Goal: Contribute content

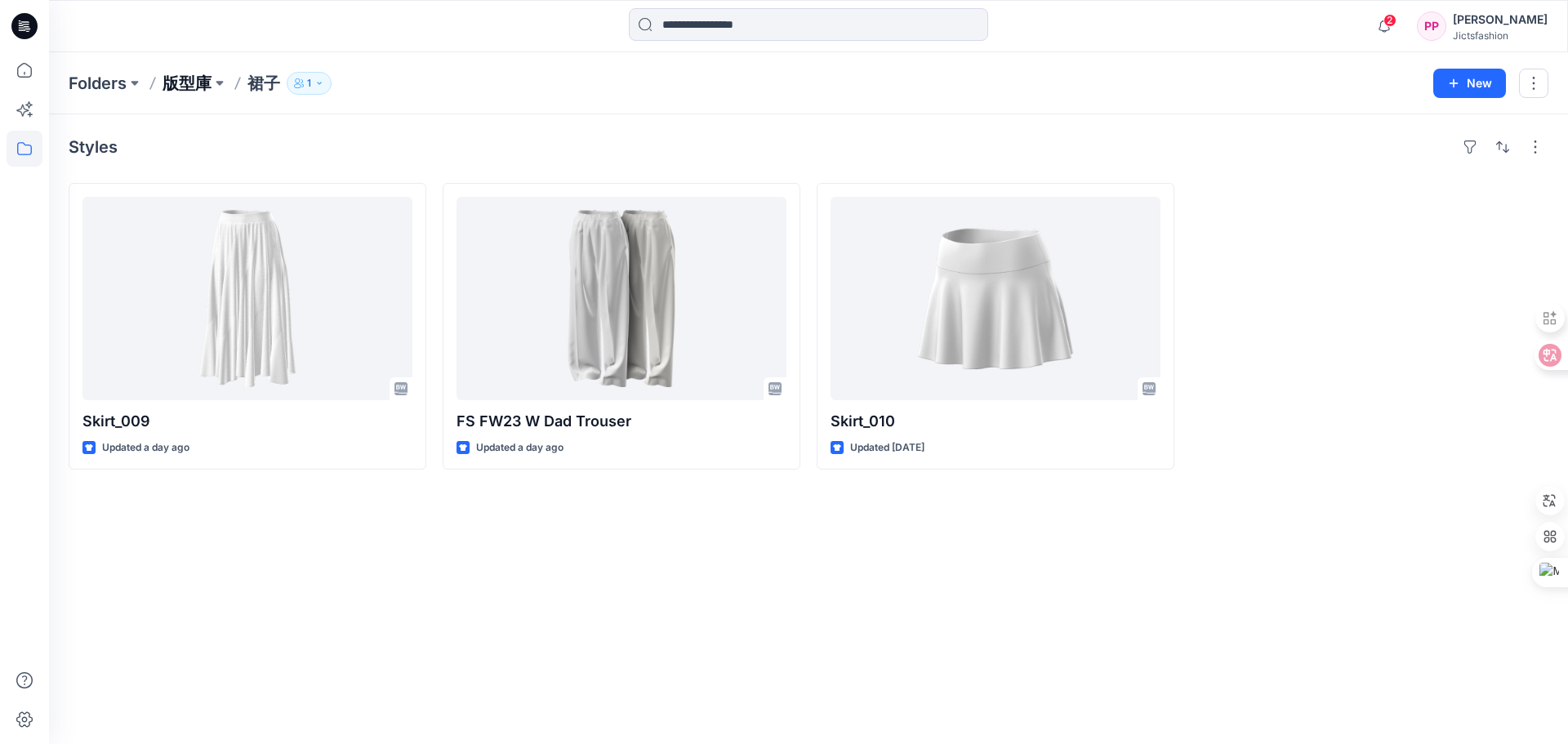
click at [191, 72] on p "版型庫" at bounding box center [187, 83] width 49 height 23
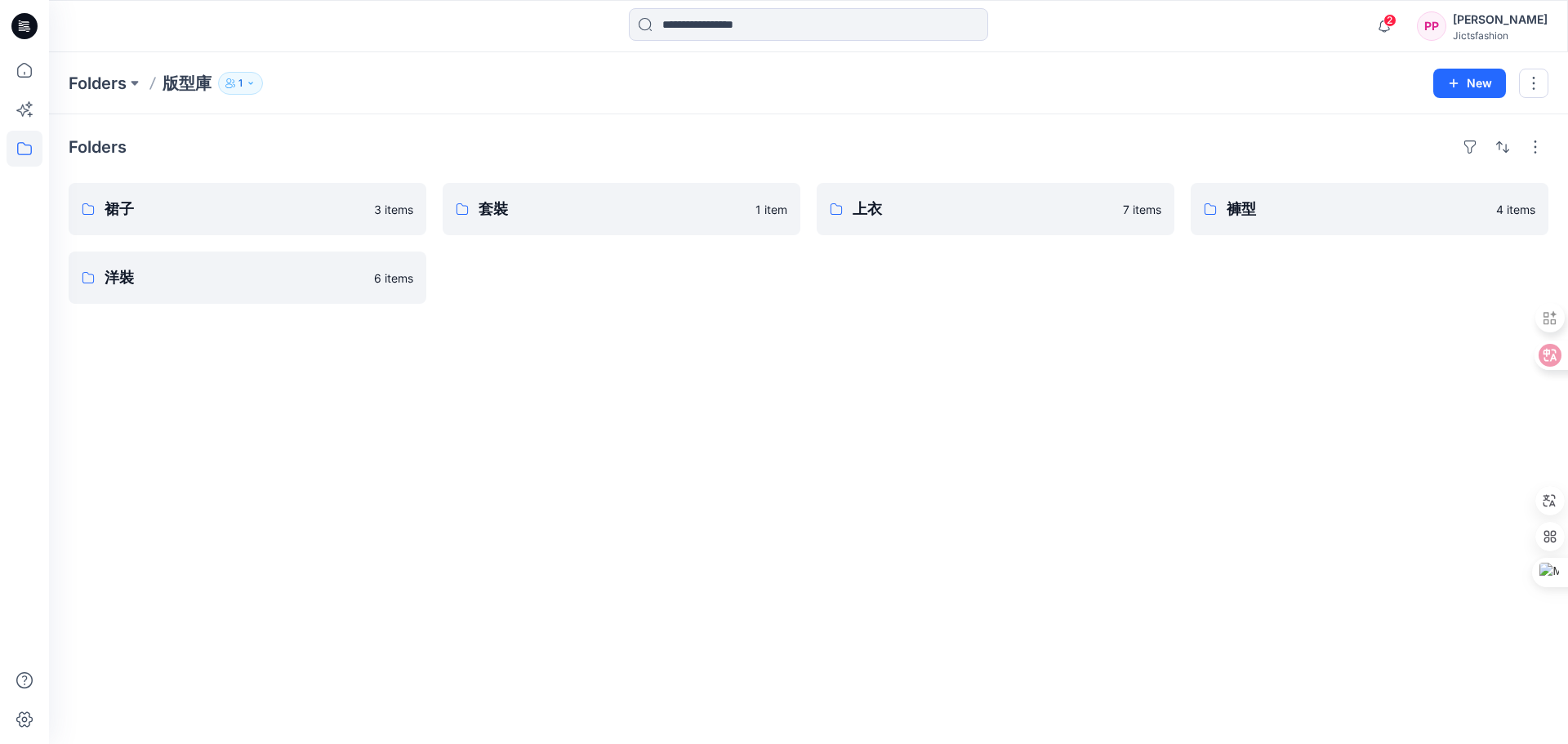
click at [354, 124] on div "Folders 裙子 3 items 洋裝 6 items 套裝 1 item 上衣 7 items 褲型 4 items" at bounding box center [808, 429] width 1519 height 630
click at [1452, 17] on div "PP [PERSON_NAME] Jictsfashion" at bounding box center [1482, 25] width 131 height 32
click at [948, 346] on div "Folders 裙子 3 items 洋裝 6 items 套裝 1 item 上衣 7 items 褲型 4 items" at bounding box center [808, 429] width 1519 height 630
click at [1241, 127] on div "Folders 裙子 3 items 洋裝 6 items 套裝 1 item 上衣 褲型 4 items" at bounding box center [808, 429] width 1519 height 630
click at [914, 201] on p "上衣" at bounding box center [994, 209] width 283 height 23
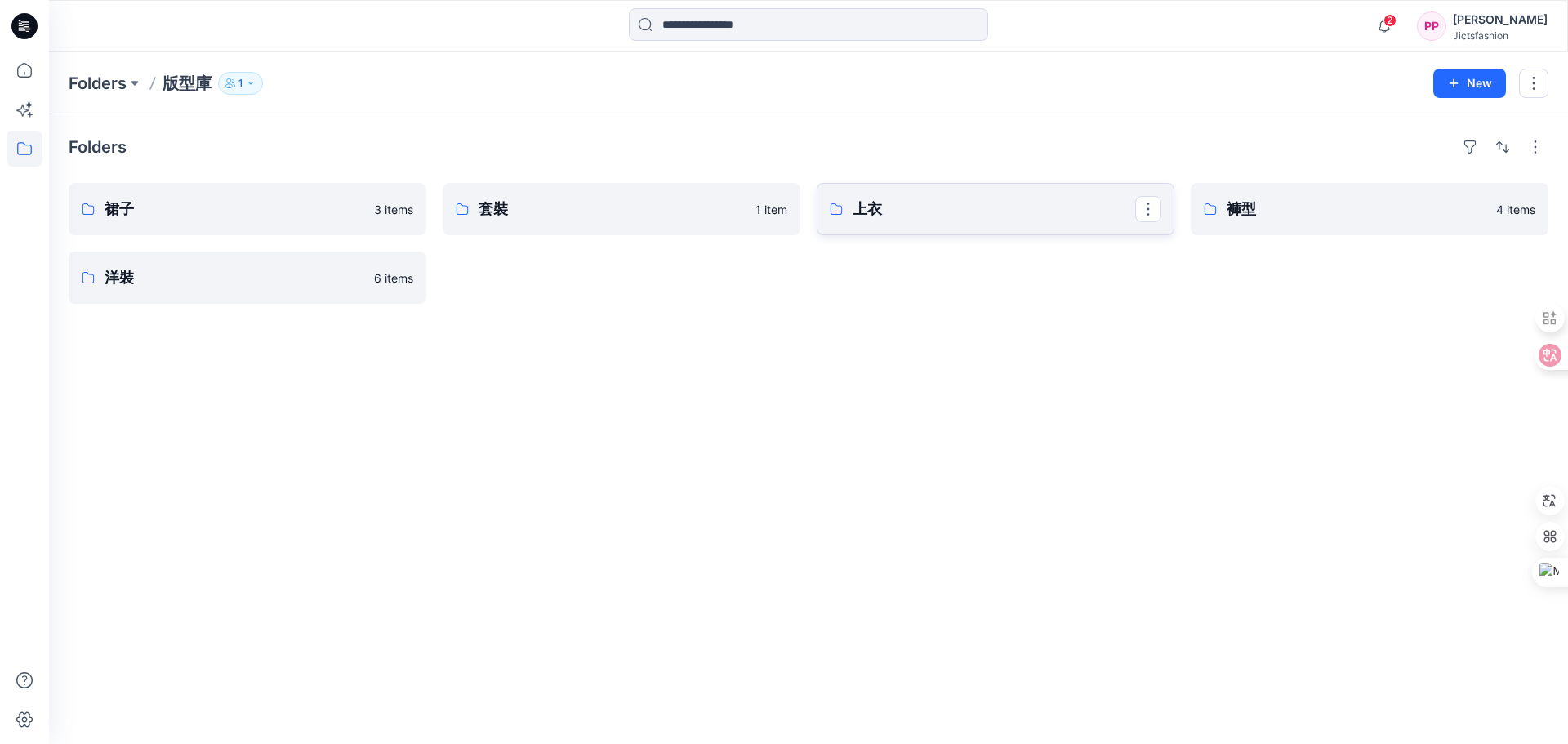
type textarea "*******"
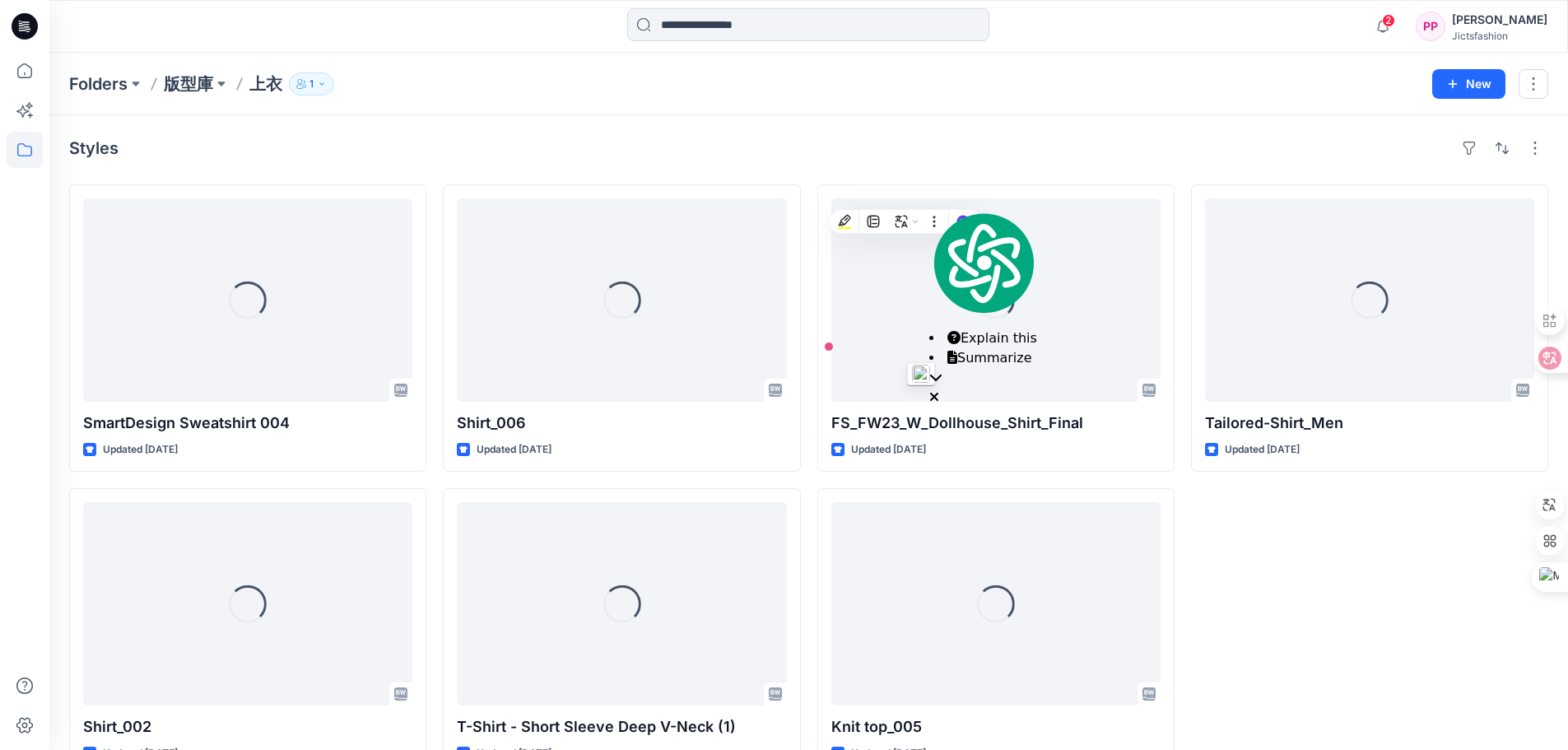
click at [1310, 507] on div "Loading... Tailored-Shirt_Men Updated [DATE]" at bounding box center [1370, 481] width 357 height 592
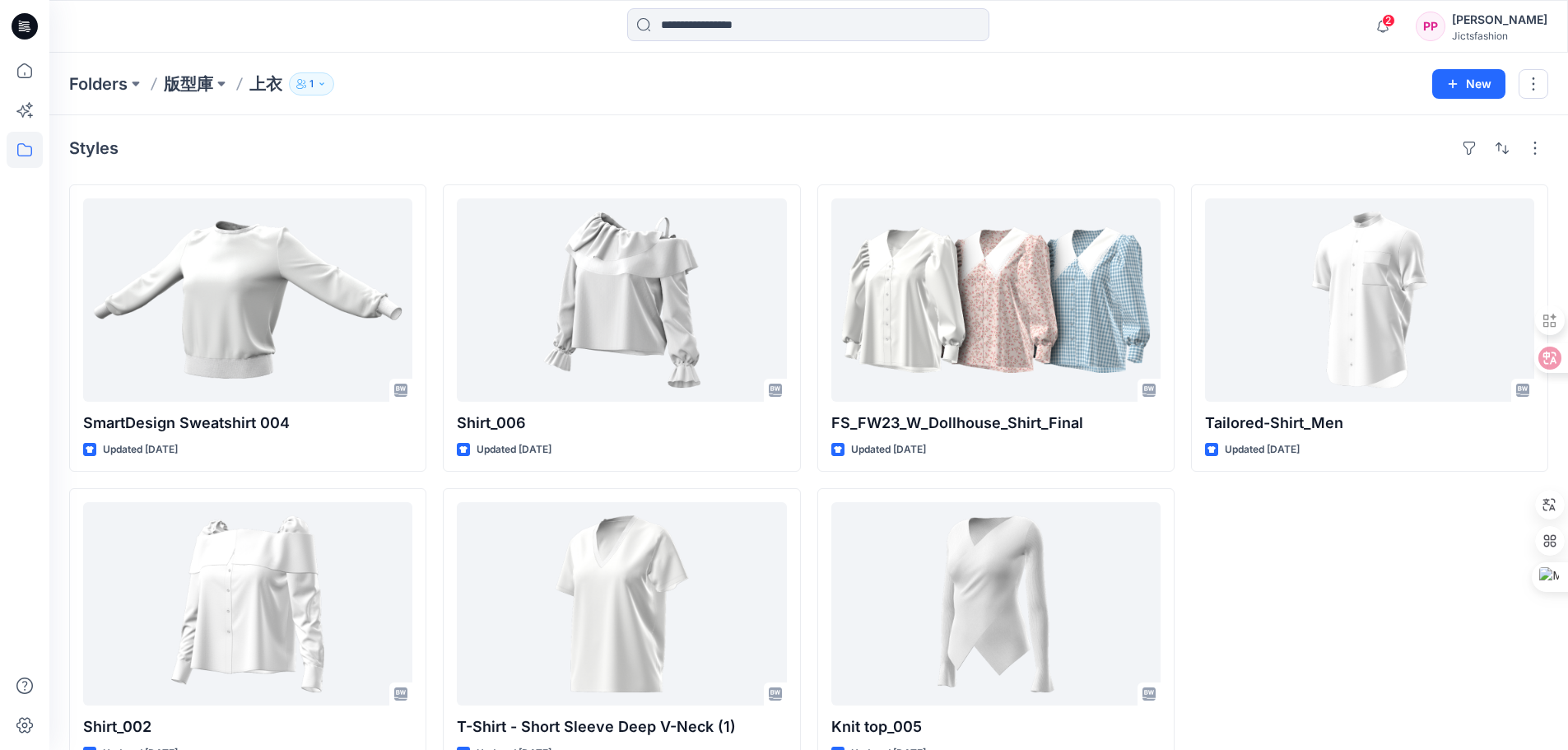
drag, startPoint x: 1308, startPoint y: 516, endPoint x: 1313, endPoint y: 609, distance: 93.1
click at [1313, 609] on div "Tailored-Shirt_Men Updated [DATE]" at bounding box center [1370, 481] width 357 height 592
drag, startPoint x: 1312, startPoint y: 584, endPoint x: 1447, endPoint y: 65, distance: 536.3
click at [1447, 65] on div "Folders 版型庫 上衣 1 New" at bounding box center [809, 84] width 1519 height 62
click at [1485, 85] on button "New" at bounding box center [1469, 85] width 73 height 30
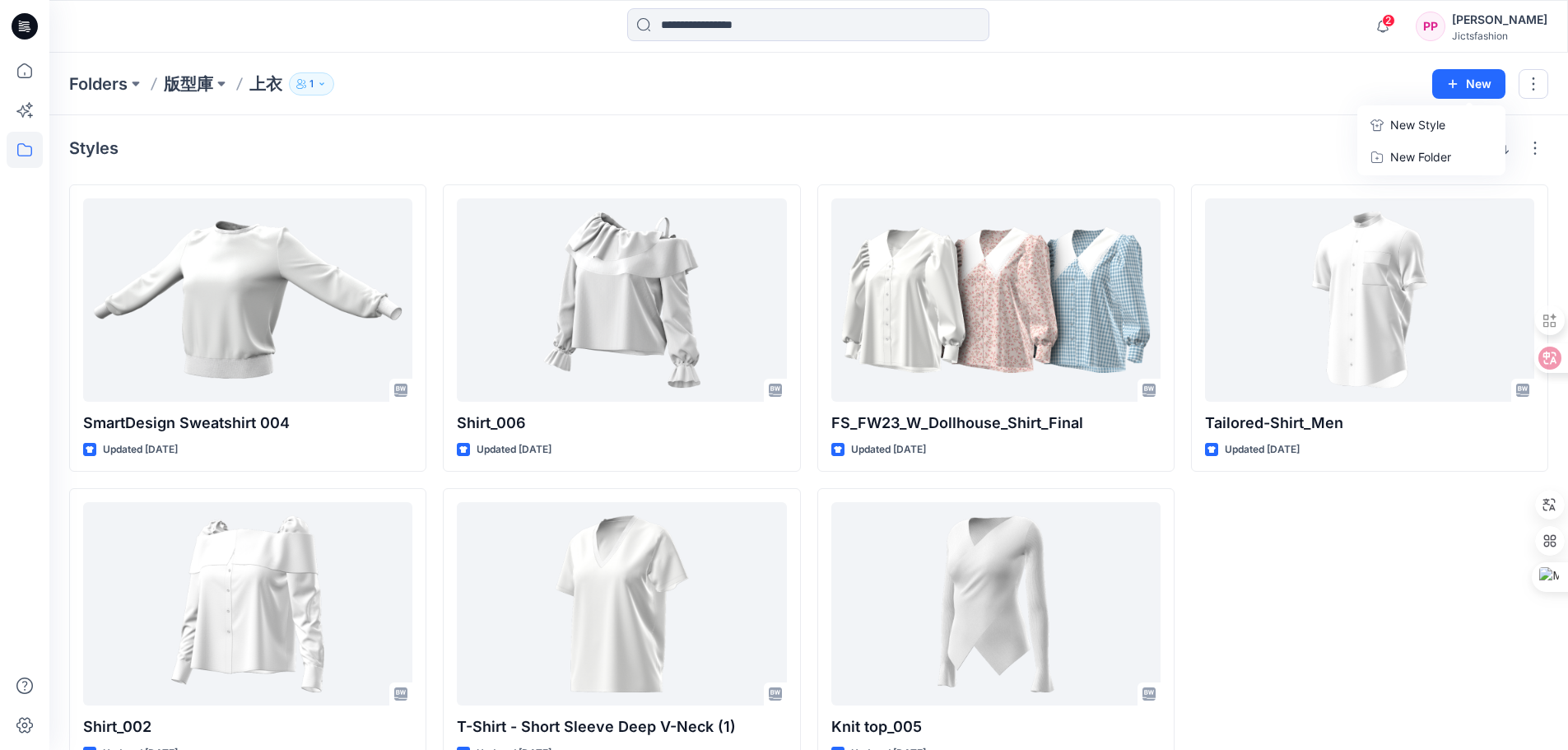
click at [1455, 138] on button "New Style" at bounding box center [1431, 124] width 142 height 33
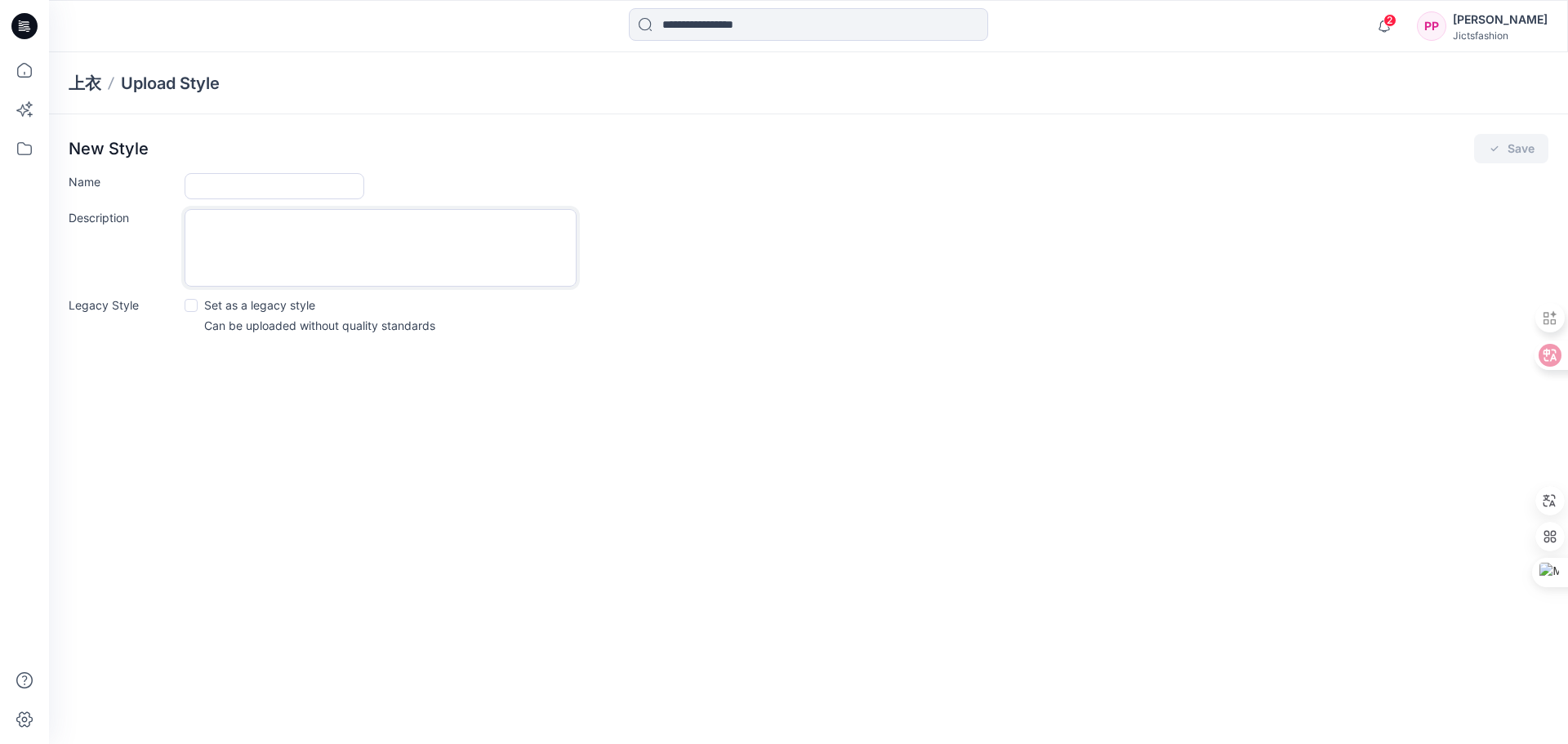
click at [284, 240] on textarea "Description" at bounding box center [380, 247] width 392 height 78
click at [214, 304] on p "Set as a legacy style" at bounding box center [259, 306] width 111 height 17
click at [297, 243] on textarea "Description" at bounding box center [380, 247] width 392 height 78
click at [19, 31] on icon at bounding box center [24, 26] width 26 height 26
